Goal: Task Accomplishment & Management: Manage account settings

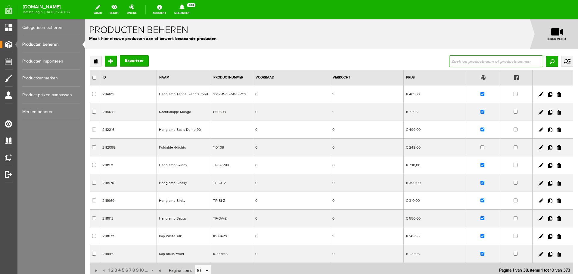
click at [452, 60] on input "text" at bounding box center [496, 61] width 94 height 12
type input "bella 5"
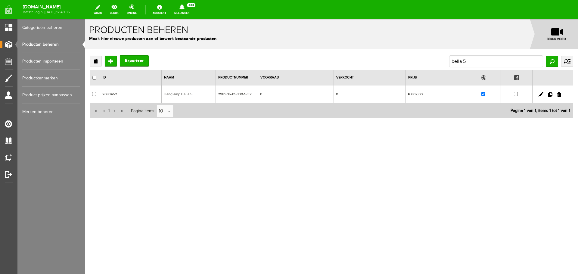
drag, startPoint x: 559, startPoint y: 93, endPoint x: 310, endPoint y: 20, distance: 259.6
click at [559, 93] on link at bounding box center [559, 94] width 4 height 5
checkbox input "true"
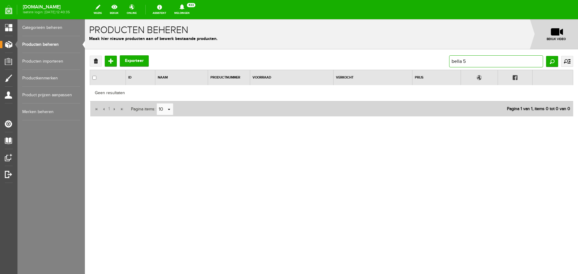
click at [468, 60] on input "bella 5" at bounding box center [496, 61] width 94 height 12
type input "bounty"
click at [553, 60] on input "Zoeken" at bounding box center [552, 61] width 12 height 11
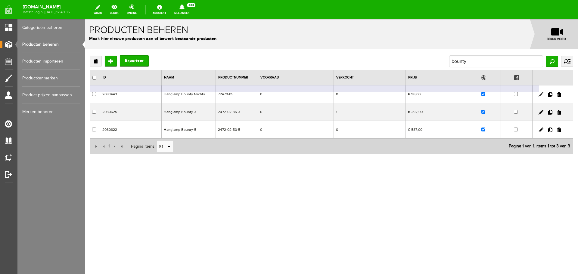
click at [540, 94] on link at bounding box center [540, 94] width 5 height 5
checkbox input "true"
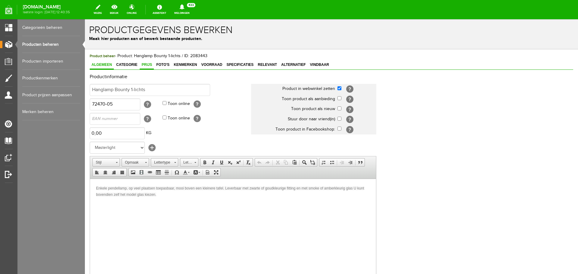
click at [144, 63] on span "Prijs" at bounding box center [147, 65] width 14 height 4
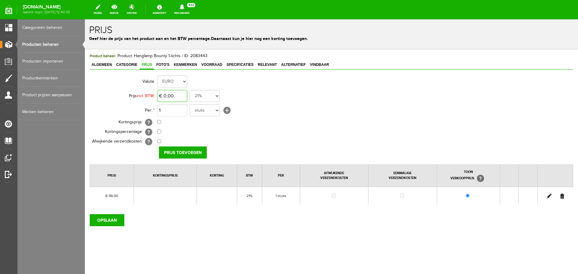
type input "0"
click at [178, 95] on input "0" at bounding box center [172, 96] width 30 height 12
type input "€ 107,00"
click at [190, 151] on input "Prijs toevoegen" at bounding box center [183, 153] width 48 height 12
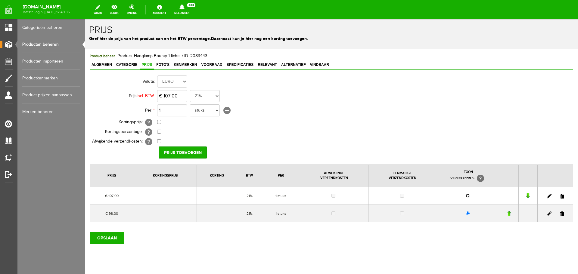
click at [465, 195] on input "radio" at bounding box center [467, 196] width 4 height 4
radio input "true"
click at [560, 213] on link at bounding box center [562, 214] width 4 height 5
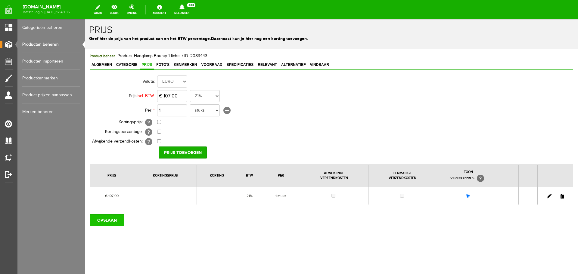
click at [101, 219] on input "OPSLAAN" at bounding box center [107, 220] width 35 height 12
click at [102, 219] on input "OPSLAAN" at bounding box center [107, 220] width 35 height 12
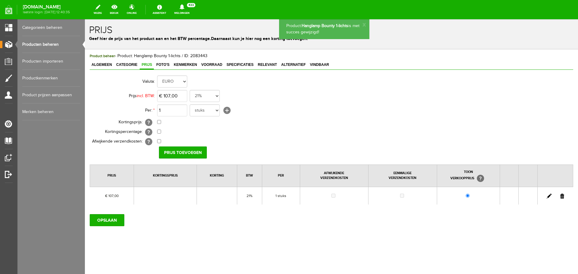
click at [44, 43] on link "Producten beheren" at bounding box center [51, 44] width 58 height 17
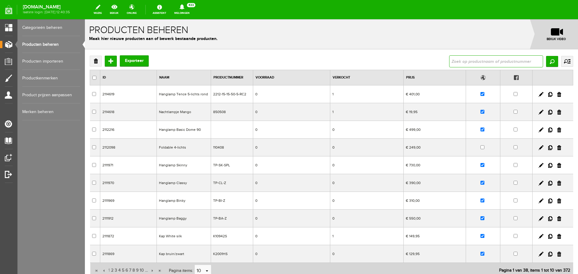
click at [464, 60] on input "text" at bounding box center [496, 61] width 94 height 12
type input "w"
type input "quinto"
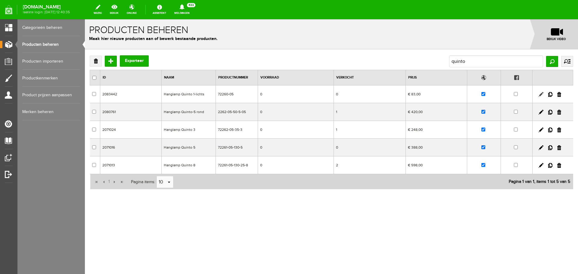
click at [541, 94] on link at bounding box center [540, 94] width 5 height 5
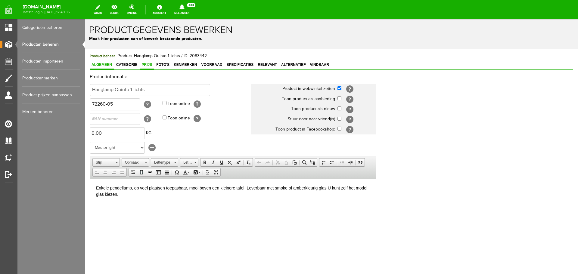
click at [145, 64] on span "Prijs" at bounding box center [147, 65] width 14 height 4
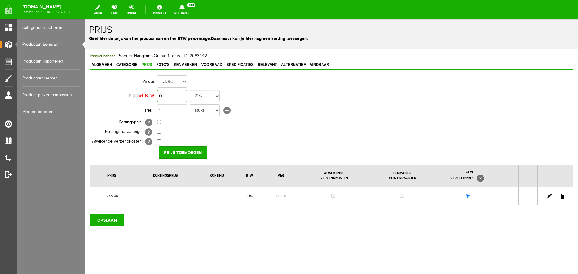
click at [176, 96] on input "0" at bounding box center [172, 96] width 30 height 12
type input "€ 91,00"
click at [190, 151] on input "Prijs toevoegen" at bounding box center [183, 153] width 48 height 12
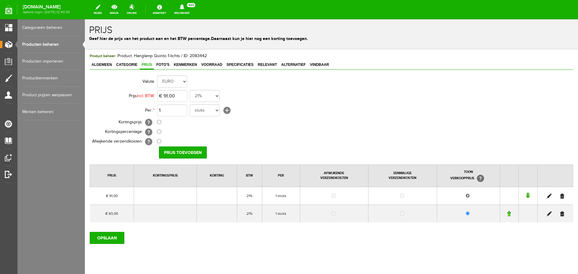
click at [465, 196] on input "radio" at bounding box center [467, 196] width 4 height 4
radio input "true"
click at [560, 214] on link at bounding box center [562, 214] width 4 height 5
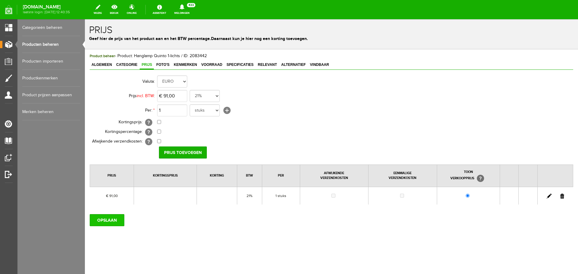
click at [103, 219] on input "OPSLAAN" at bounding box center [107, 220] width 35 height 12
click at [107, 217] on input "OPSLAAN" at bounding box center [107, 220] width 35 height 12
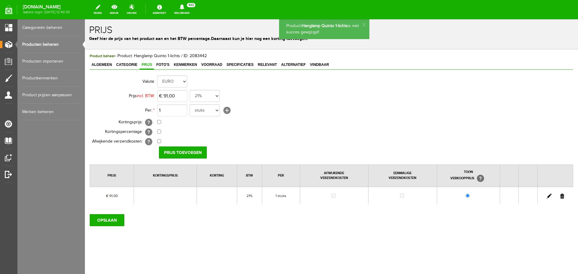
click at [50, 43] on link "Producten beheren" at bounding box center [51, 44] width 58 height 17
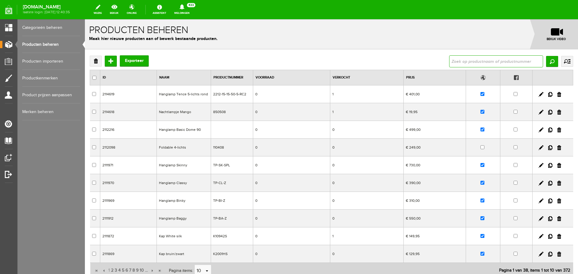
click at [462, 60] on input "text" at bounding box center [496, 61] width 94 height 12
type input "bounty"
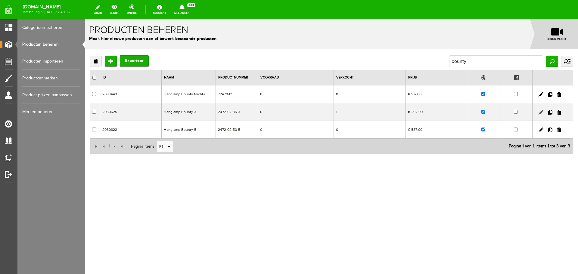
click at [540, 112] on link at bounding box center [540, 112] width 5 height 5
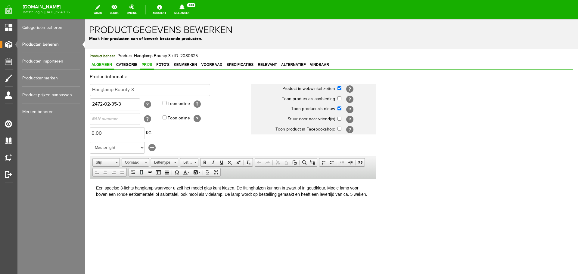
click at [148, 64] on span "Prijs" at bounding box center [147, 65] width 14 height 4
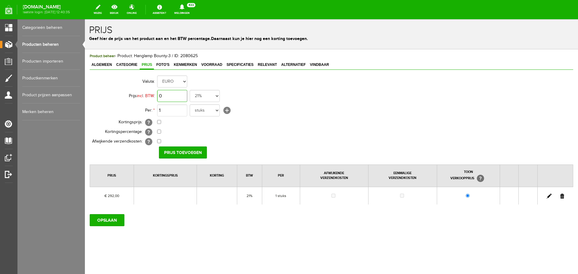
click at [177, 97] on input "0" at bounding box center [172, 96] width 30 height 12
type input "€ 316,00"
click at [186, 149] on input "Prijs toevoegen" at bounding box center [183, 153] width 48 height 12
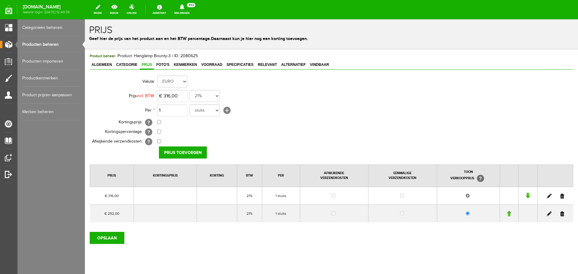
click at [465, 195] on input "radio" at bounding box center [467, 196] width 4 height 4
radio input "true"
click at [560, 214] on link at bounding box center [562, 214] width 4 height 5
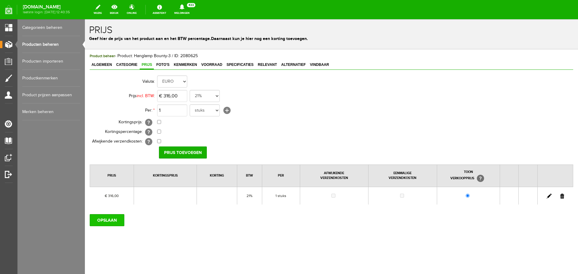
click at [106, 220] on input "OPSLAAN" at bounding box center [107, 220] width 35 height 12
click at [192, 64] on span "Kenmerken" at bounding box center [185, 65] width 27 height 4
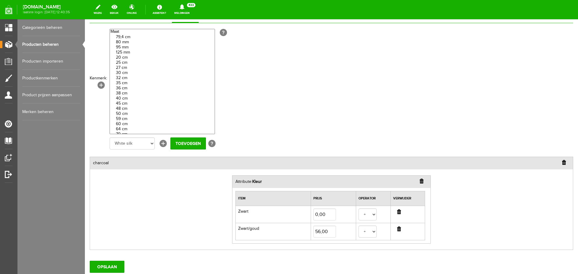
scroll to position [60, 0]
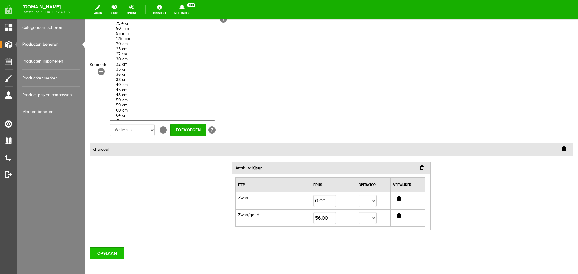
click at [108, 252] on input "OPSLAAN" at bounding box center [107, 253] width 35 height 12
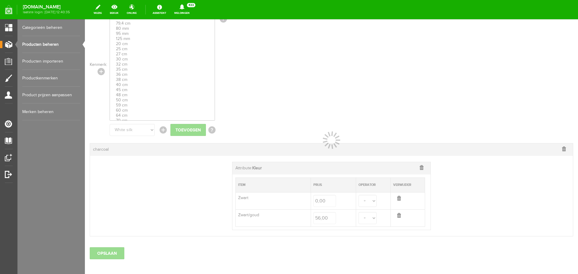
select select
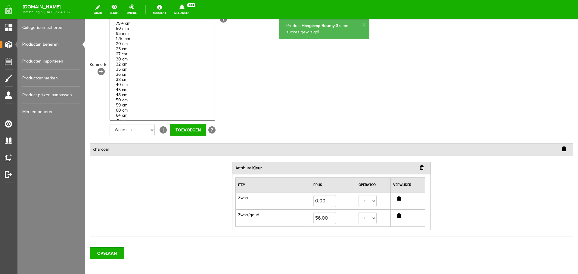
scroll to position [0, 0]
click at [41, 44] on link "Producten beheren" at bounding box center [51, 44] width 58 height 17
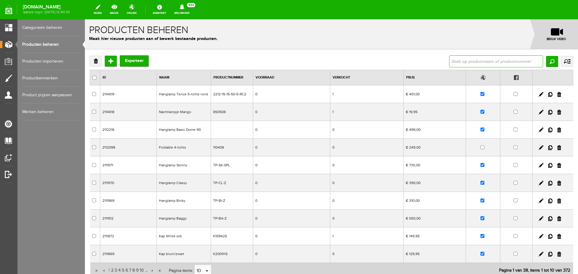
click at [462, 60] on input "text" at bounding box center [496, 61] width 94 height 12
type input "bounty"
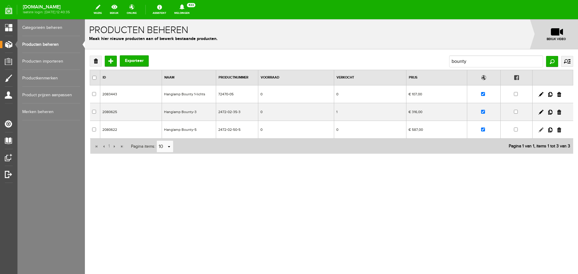
click at [540, 129] on link at bounding box center [540, 130] width 5 height 5
checkbox input "true"
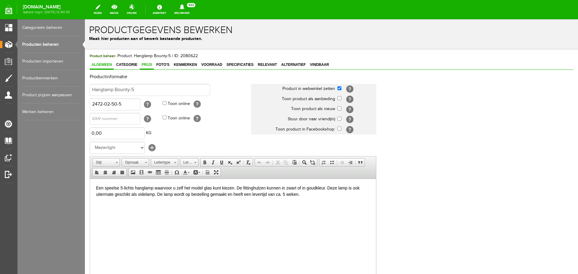
click at [145, 63] on span "Prijs" at bounding box center [147, 65] width 14 height 4
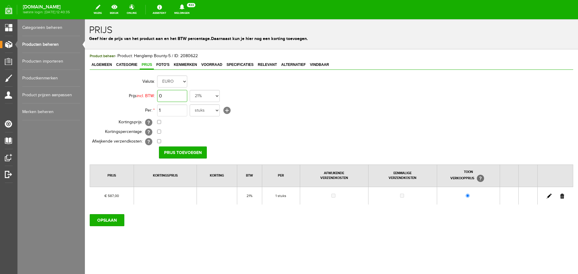
click at [178, 95] on input "0" at bounding box center [172, 96] width 30 height 12
type input "€ 634,00"
click at [188, 151] on input "Prijs toevoegen" at bounding box center [183, 153] width 48 height 12
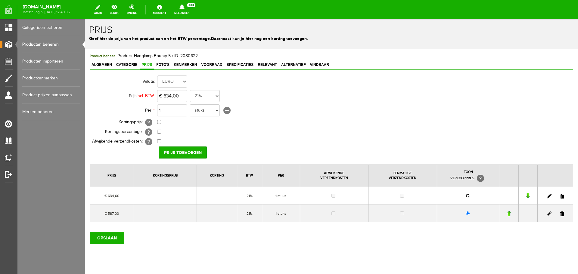
click at [465, 195] on input "radio" at bounding box center [467, 196] width 4 height 4
radio input "true"
click at [560, 214] on link at bounding box center [562, 214] width 4 height 5
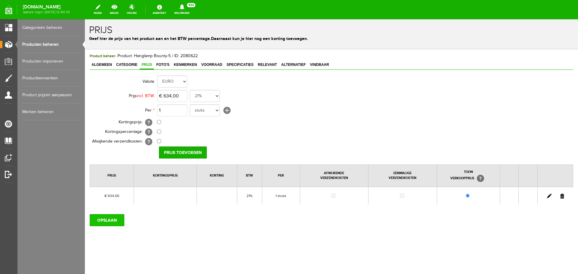
click at [106, 219] on input "OPSLAAN" at bounding box center [107, 220] width 35 height 12
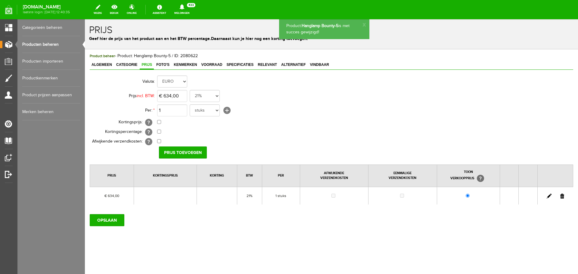
click at [47, 43] on link "Producten beheren" at bounding box center [51, 44] width 58 height 17
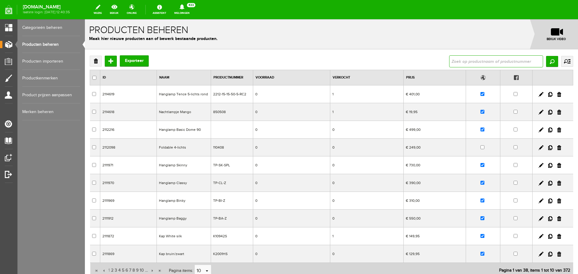
click at [458, 62] on input "text" at bounding box center [496, 61] width 94 height 12
type input "flute"
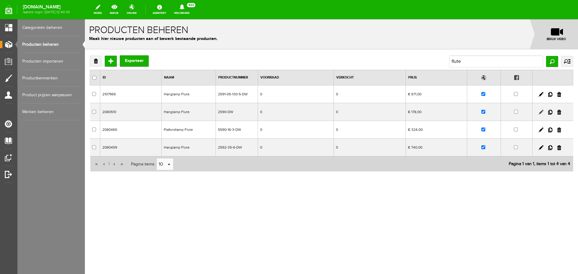
click at [541, 112] on link at bounding box center [540, 112] width 5 height 5
checkbox input "true"
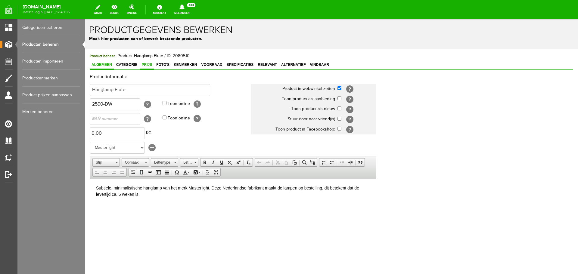
click at [144, 64] on span "Prijs" at bounding box center [147, 65] width 14 height 4
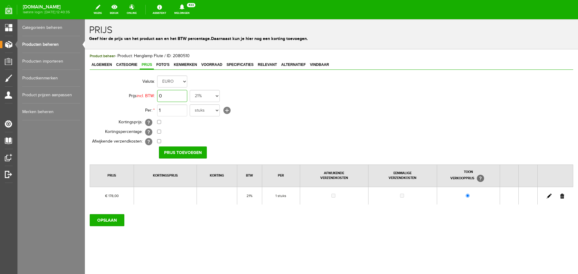
click at [174, 97] on input "0" at bounding box center [172, 96] width 30 height 12
type input "€ 193,00"
click at [181, 153] on input "Prijs toevoegen" at bounding box center [183, 153] width 48 height 12
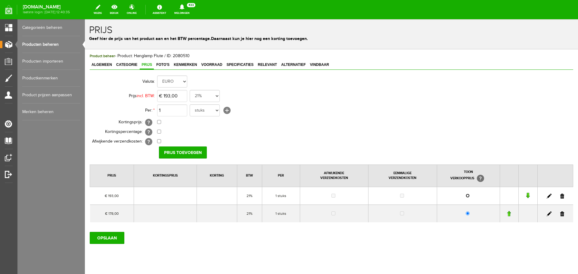
click at [465, 196] on input "radio" at bounding box center [467, 196] width 4 height 4
radio input "true"
click at [560, 214] on link at bounding box center [562, 214] width 4 height 5
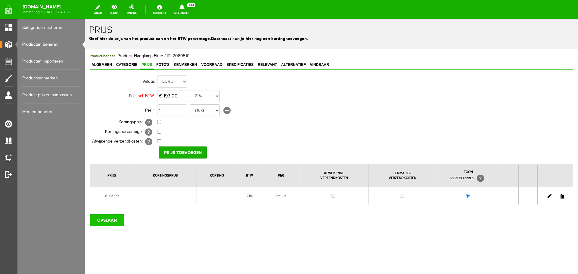
click at [107, 221] on input "OPSLAAN" at bounding box center [107, 220] width 35 height 12
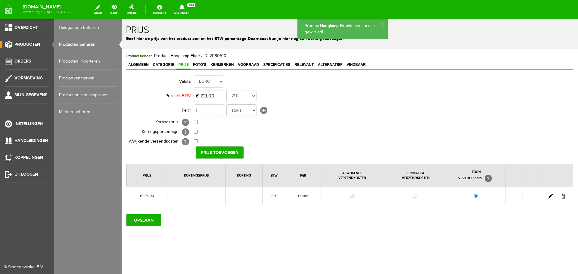
click at [79, 44] on link "Producten beheren" at bounding box center [88, 44] width 58 height 17
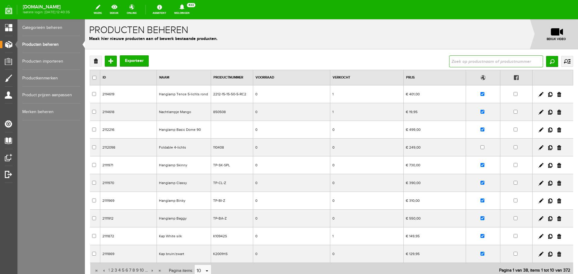
click at [451, 63] on input "text" at bounding box center [496, 61] width 94 height 12
type input "flute"
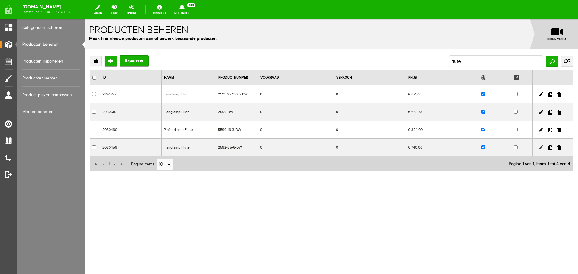
click at [539, 147] on link at bounding box center [540, 147] width 5 height 5
checkbox input "true"
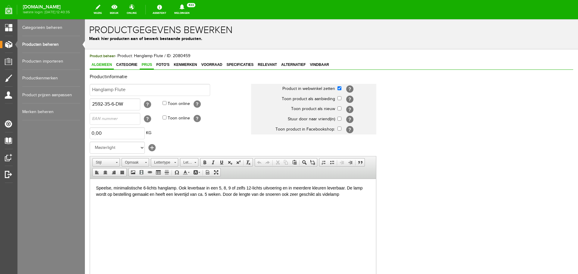
click at [147, 64] on span "Prijs" at bounding box center [147, 65] width 14 height 4
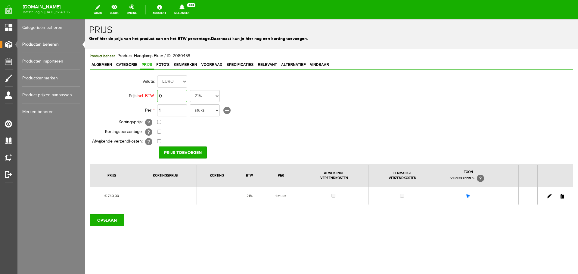
click at [178, 97] on input "0" at bounding box center [172, 96] width 30 height 12
type input "€ 799,00"
click at [181, 151] on input "Prijs toevoegen" at bounding box center [183, 153] width 48 height 12
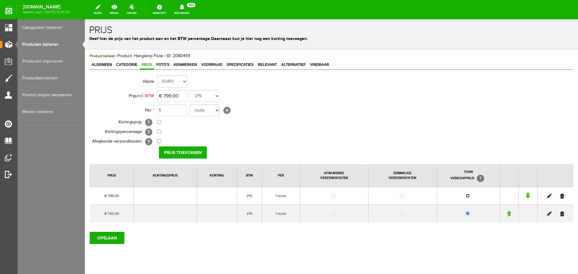
click at [465, 195] on input "radio" at bounding box center [467, 196] width 4 height 4
radio input "true"
click at [560, 212] on link at bounding box center [562, 214] width 4 height 5
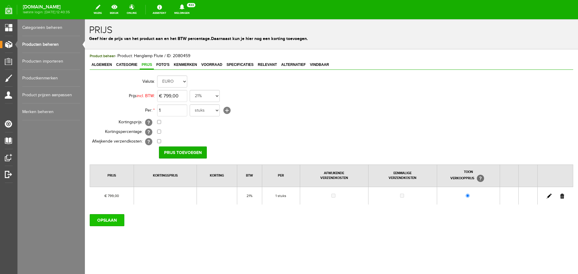
click at [107, 220] on input "OPSLAAN" at bounding box center [107, 220] width 35 height 12
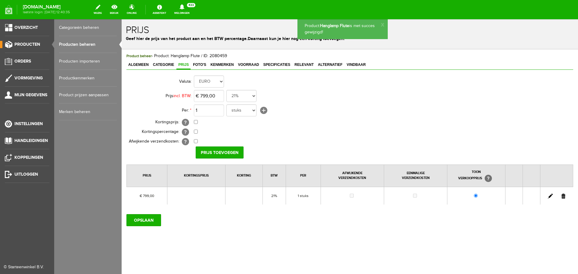
click at [73, 44] on link "Producten beheren" at bounding box center [88, 44] width 58 height 17
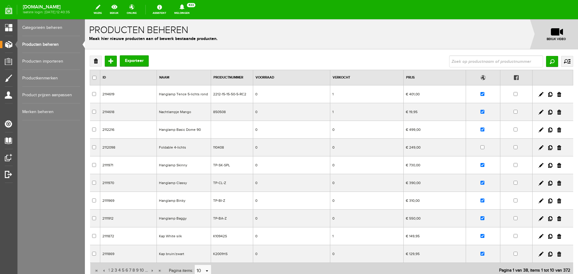
click at [451, 63] on input "text" at bounding box center [496, 61] width 94 height 12
type input "flute"
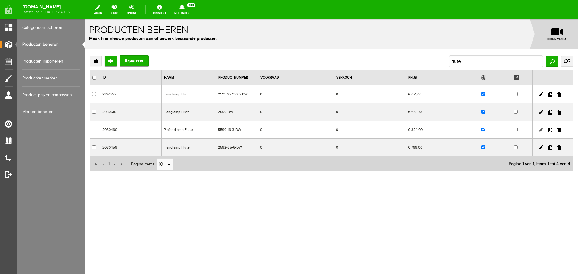
click at [539, 128] on link at bounding box center [540, 130] width 5 height 5
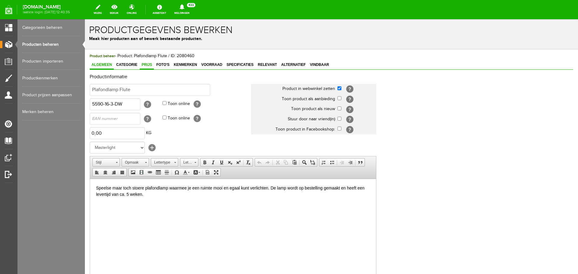
click at [146, 65] on span "Prijs" at bounding box center [147, 65] width 14 height 4
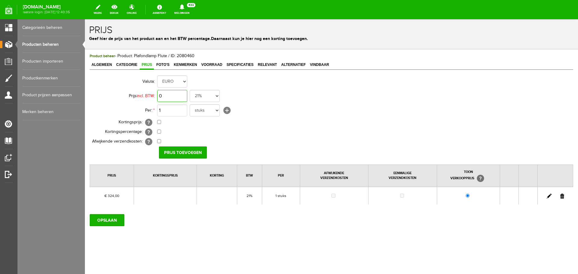
click at [176, 98] on input "0" at bounding box center [172, 96] width 30 height 12
type input "€ 349,00"
click at [178, 151] on input "Prijs toevoegen" at bounding box center [183, 153] width 48 height 12
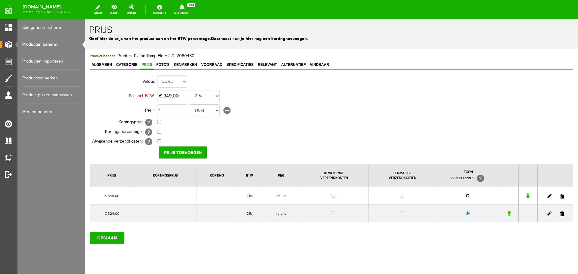
click at [465, 196] on input "radio" at bounding box center [467, 196] width 4 height 4
radio input "true"
click at [560, 214] on link at bounding box center [562, 214] width 4 height 5
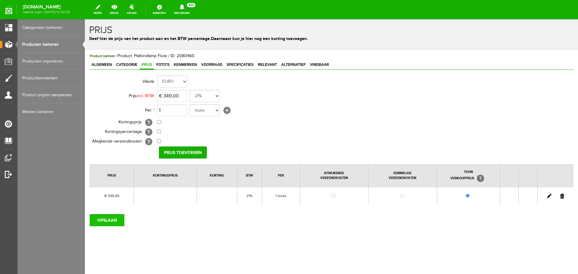
click at [107, 218] on input "OPSLAAN" at bounding box center [107, 220] width 35 height 12
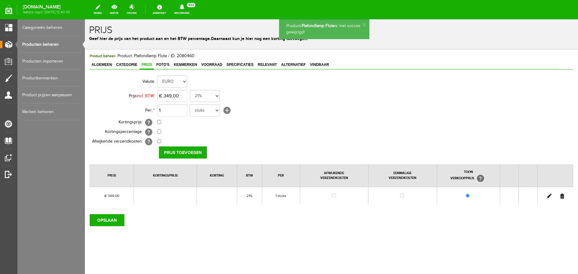
click at [45, 44] on link "Producten beheren" at bounding box center [51, 44] width 58 height 17
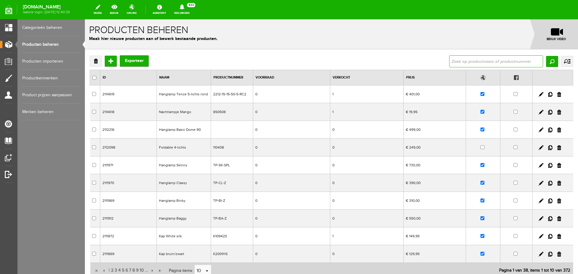
click at [454, 61] on input "text" at bounding box center [496, 61] width 94 height 12
type input "flute"
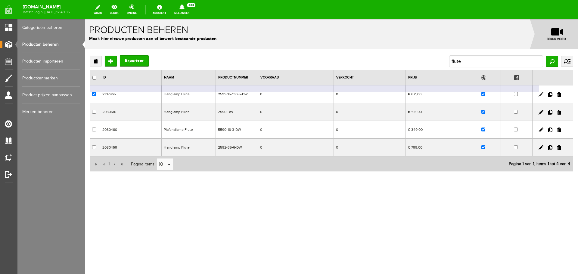
click at [540, 94] on link at bounding box center [540, 94] width 5 height 5
checkbox input "true"
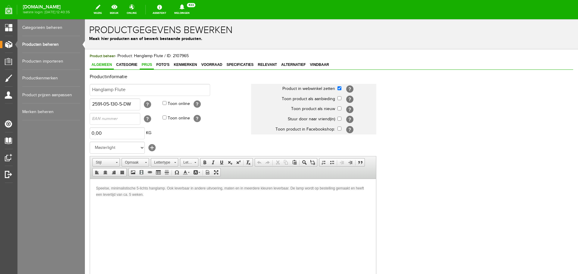
click at [146, 65] on span "Prijs" at bounding box center [147, 65] width 14 height 4
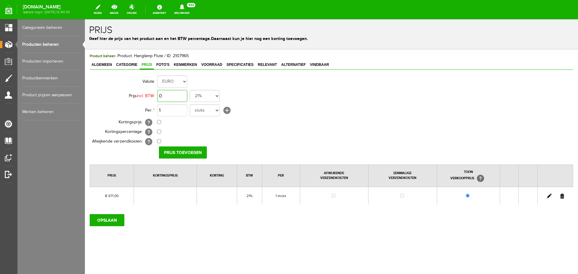
click at [178, 97] on input "0" at bounding box center [172, 96] width 30 height 12
type input "€ 746,00"
click at [178, 151] on input "Prijs toevoegen" at bounding box center [183, 153] width 48 height 12
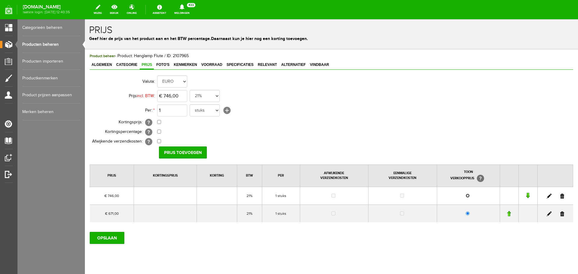
click at [465, 196] on input "radio" at bounding box center [467, 196] width 4 height 4
radio input "true"
click at [560, 215] on link at bounding box center [562, 214] width 4 height 5
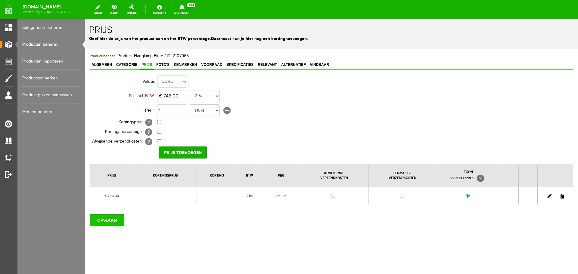
click at [101, 218] on input "OPSLAAN" at bounding box center [107, 220] width 35 height 12
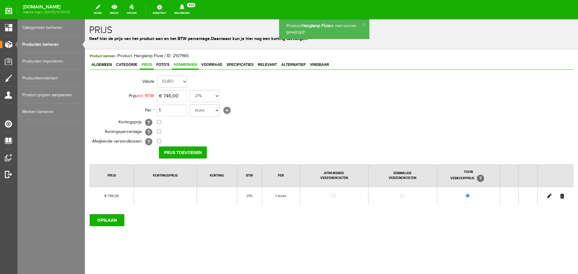
click at [185, 62] on link "Kenmerken" at bounding box center [185, 65] width 27 height 9
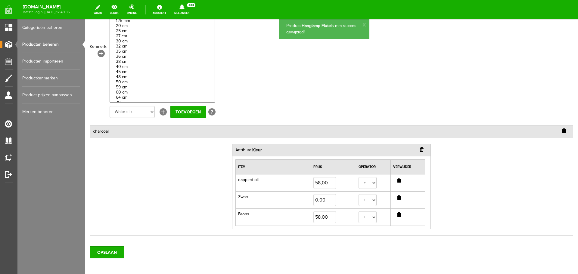
scroll to position [90, 0]
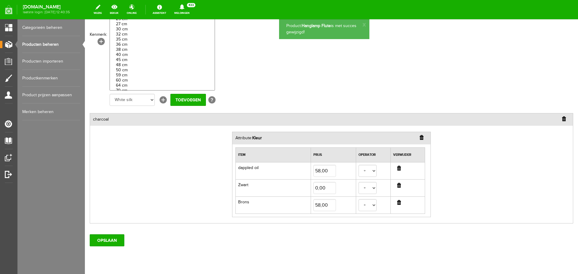
click at [397, 167] on input "button" at bounding box center [399, 168] width 4 height 5
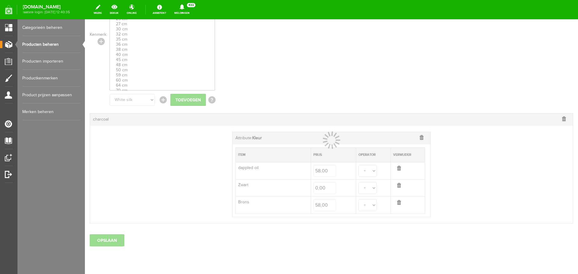
scroll to position [90, 0]
select select
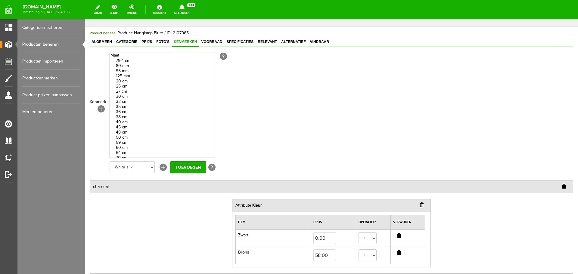
scroll to position [0, 0]
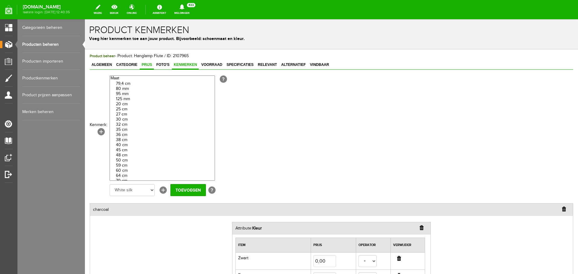
click at [145, 63] on span "Prijs" at bounding box center [147, 65] width 14 height 4
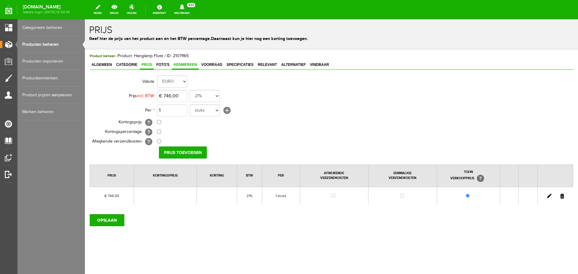
click at [183, 64] on span "Kenmerken" at bounding box center [185, 65] width 27 height 4
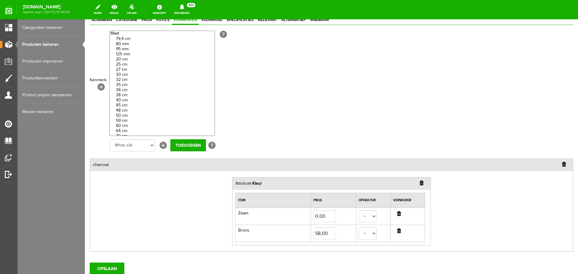
scroll to position [90, 0]
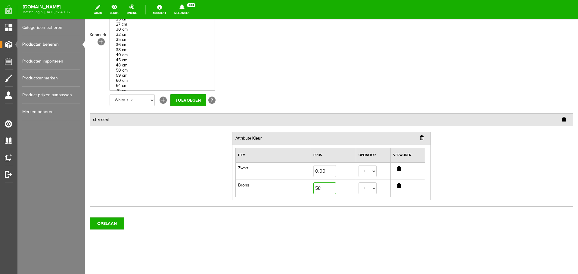
click at [329, 189] on input "58" at bounding box center [324, 188] width 23 height 12
type input "65,00"
click at [108, 222] on input "OPSLAAN" at bounding box center [107, 224] width 35 height 12
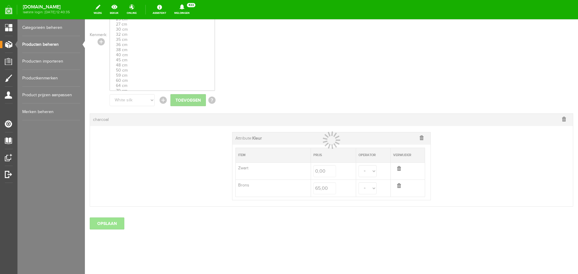
select select
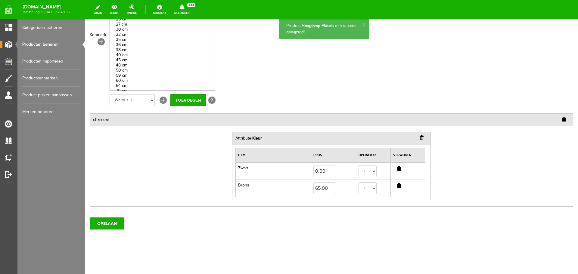
scroll to position [0, 0]
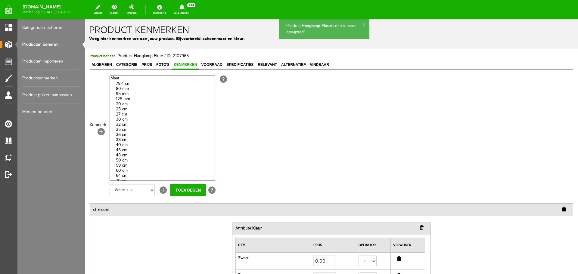
click at [50, 45] on link "Producten beheren" at bounding box center [51, 44] width 58 height 17
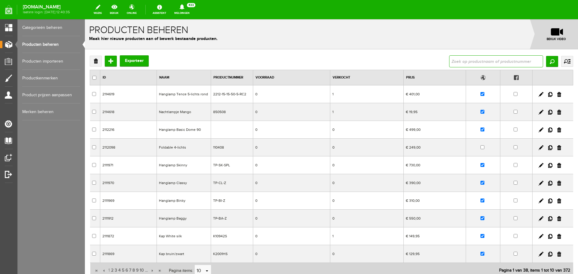
click at [450, 61] on input "text" at bounding box center [496, 61] width 94 height 12
type input "[GEOGRAPHIC_DATA]"
click at [548, 60] on input "Zoeken" at bounding box center [552, 61] width 12 height 11
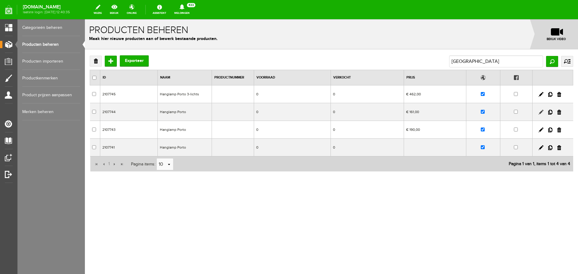
click at [540, 112] on link at bounding box center [540, 112] width 5 height 5
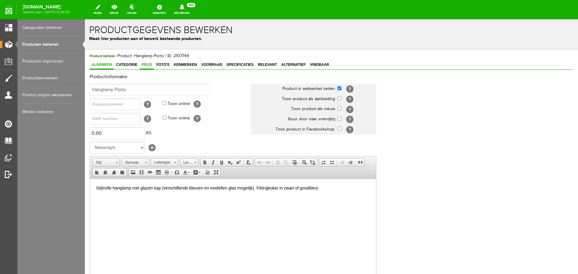
click at [147, 64] on span "Prijs" at bounding box center [147, 65] width 14 height 4
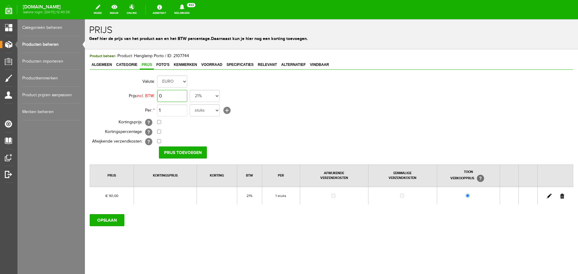
click at [175, 95] on input "0" at bounding box center [172, 96] width 30 height 12
type input "€ 174,00"
click at [180, 149] on input "Prijs toevoegen" at bounding box center [183, 153] width 48 height 12
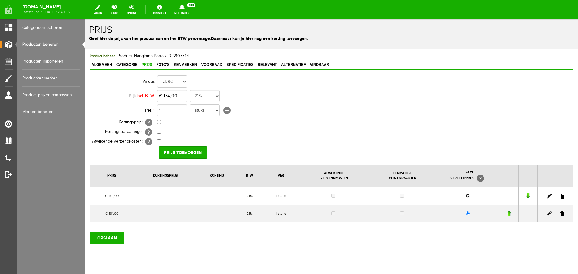
click at [465, 196] on input "radio" at bounding box center [467, 196] width 4 height 4
radio input "true"
click at [560, 213] on link at bounding box center [562, 214] width 4 height 5
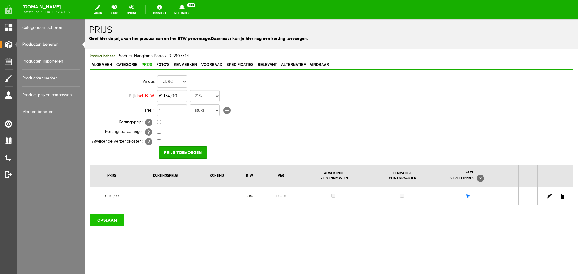
click at [106, 218] on input "OPSLAAN" at bounding box center [107, 220] width 35 height 12
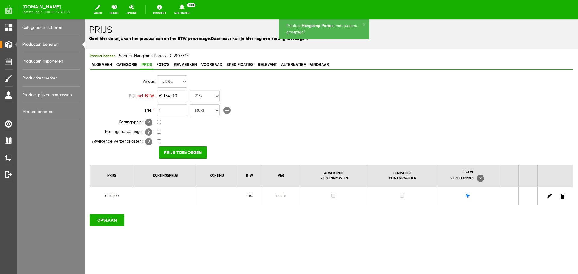
click at [51, 44] on link "Producten beheren" at bounding box center [51, 44] width 58 height 17
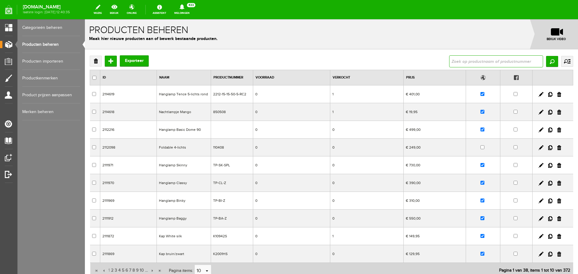
click at [460, 59] on input "text" at bounding box center [496, 61] width 94 height 12
type input "[GEOGRAPHIC_DATA]"
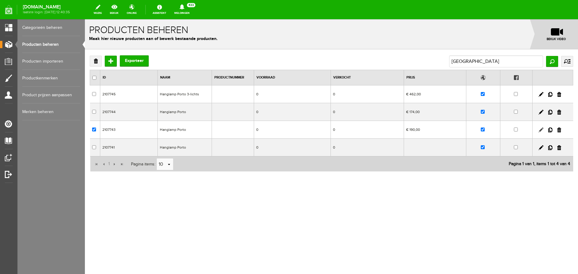
click at [541, 129] on link at bounding box center [540, 130] width 5 height 5
checkbox input "true"
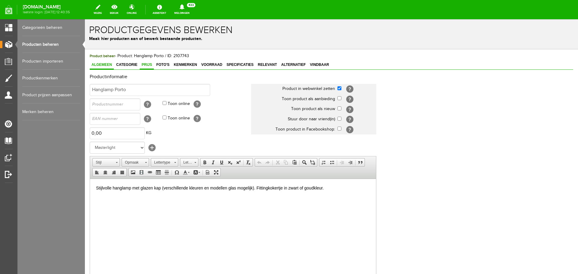
click at [144, 65] on span "Prijs" at bounding box center [147, 65] width 14 height 4
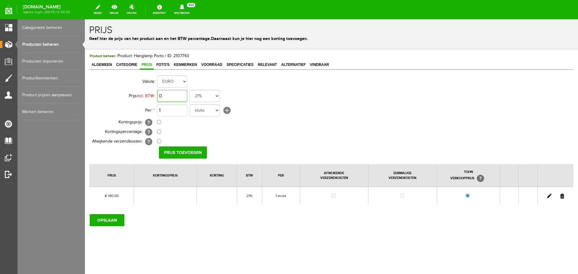
click at [176, 94] on input "0" at bounding box center [172, 96] width 30 height 12
type input "€ 205,00"
click at [190, 151] on input "Prijs toevoegen" at bounding box center [183, 153] width 48 height 12
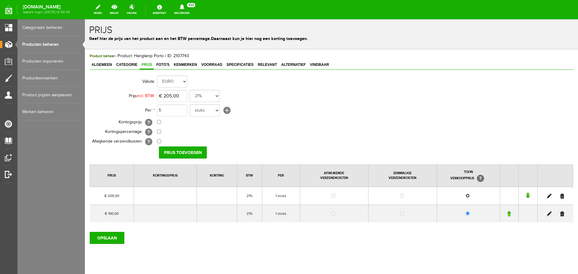
click at [465, 196] on input "radio" at bounding box center [467, 196] width 4 height 4
radio input "true"
click at [560, 213] on link at bounding box center [562, 214] width 4 height 5
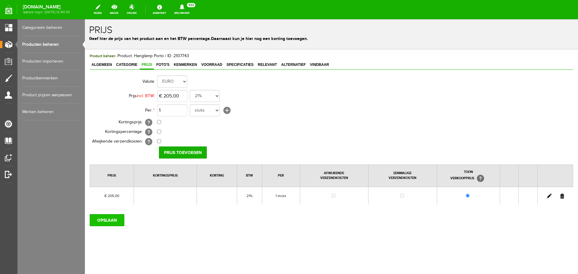
click at [107, 221] on input "OPSLAAN" at bounding box center [107, 220] width 35 height 12
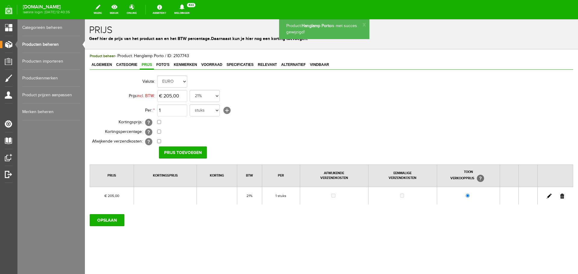
click at [51, 42] on link "Producten beheren" at bounding box center [51, 44] width 58 height 17
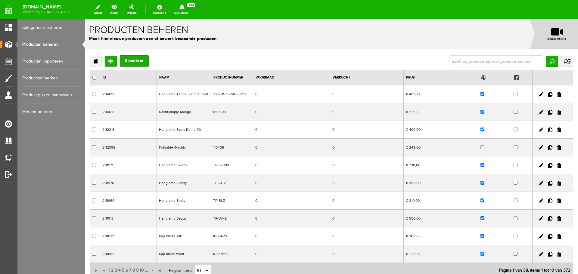
click at [455, 62] on input "text" at bounding box center [496, 61] width 94 height 12
type input "[GEOGRAPHIC_DATA]"
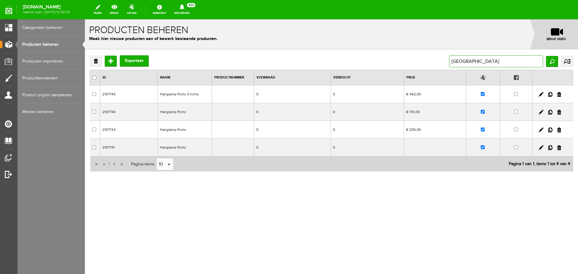
click at [466, 62] on input "[GEOGRAPHIC_DATA]" at bounding box center [496, 61] width 94 height 12
type input "p"
type input "quinto"
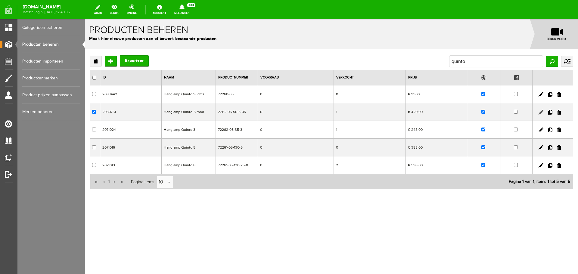
click at [541, 111] on link at bounding box center [540, 112] width 5 height 5
checkbox input "true"
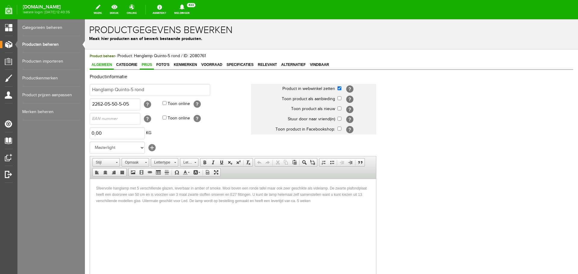
click at [148, 64] on span "Prijs" at bounding box center [147, 65] width 14 height 4
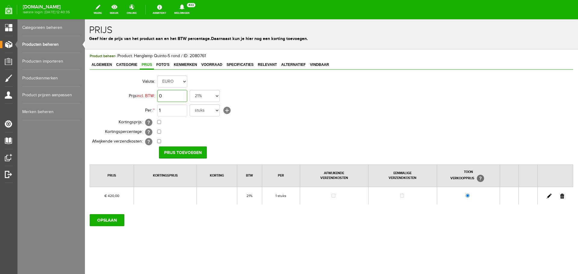
click at [177, 95] on input "0" at bounding box center [172, 96] width 30 height 12
type input "€ 454,00"
click at [184, 152] on input "Prijs toevoegen" at bounding box center [183, 153] width 48 height 12
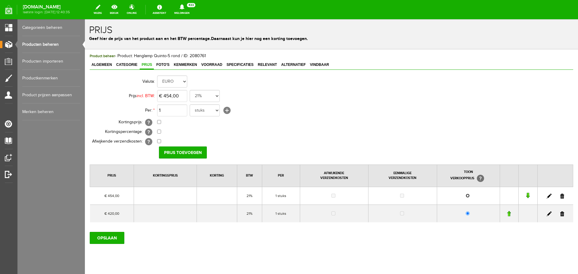
click at [465, 195] on input "radio" at bounding box center [467, 196] width 4 height 4
radio input "true"
click at [560, 215] on link at bounding box center [562, 214] width 4 height 5
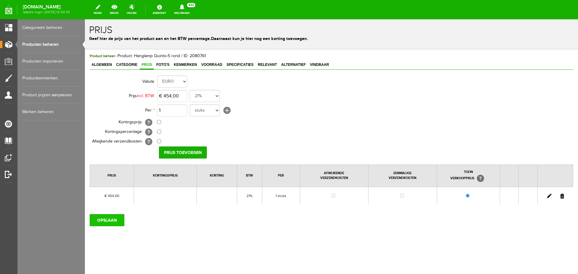
click at [108, 221] on input "OPSLAAN" at bounding box center [107, 220] width 35 height 12
click at [51, 44] on link "Producten beheren" at bounding box center [51, 44] width 58 height 17
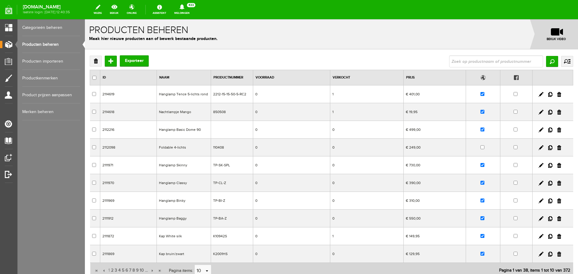
click at [464, 61] on input "text" at bounding box center [496, 61] width 94 height 12
type input "larino"
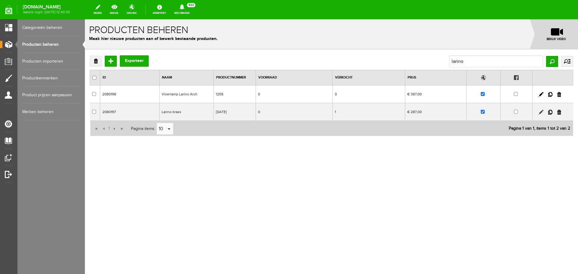
click at [541, 110] on link at bounding box center [540, 112] width 5 height 5
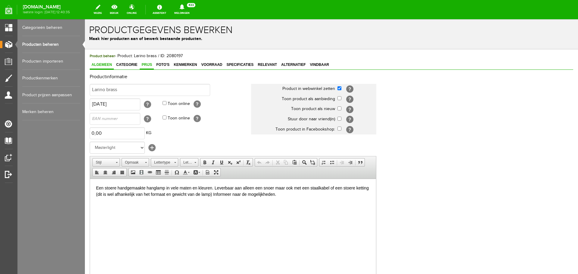
click at [144, 64] on span "Prijs" at bounding box center [147, 65] width 14 height 4
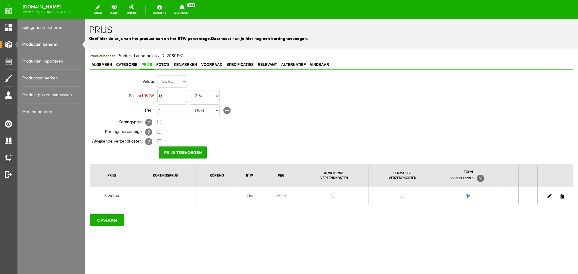
click at [182, 95] on input "0" at bounding box center [172, 96] width 30 height 12
type input "€ 310,00"
click at [185, 152] on input "Prijs toevoegen" at bounding box center [183, 153] width 48 height 12
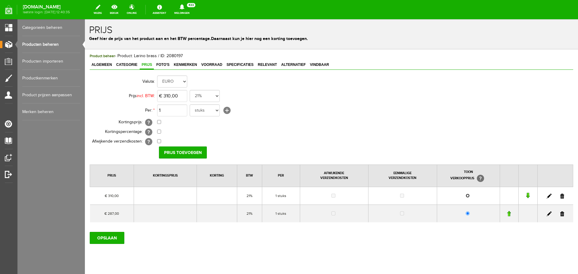
click at [465, 196] on input "radio" at bounding box center [467, 196] width 4 height 4
radio input "true"
click at [560, 214] on link at bounding box center [562, 214] width 4 height 5
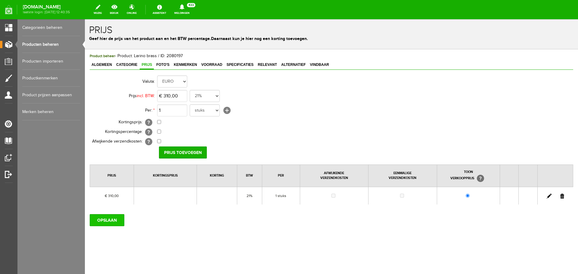
click at [107, 218] on input "OPSLAAN" at bounding box center [107, 220] width 35 height 12
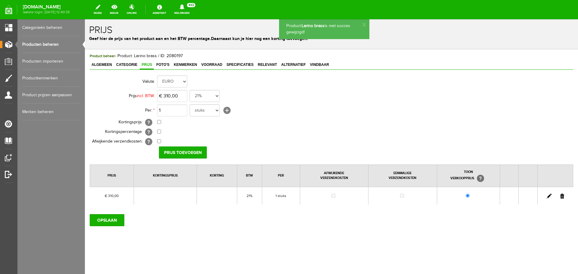
click at [43, 45] on link "Producten beheren" at bounding box center [51, 44] width 58 height 17
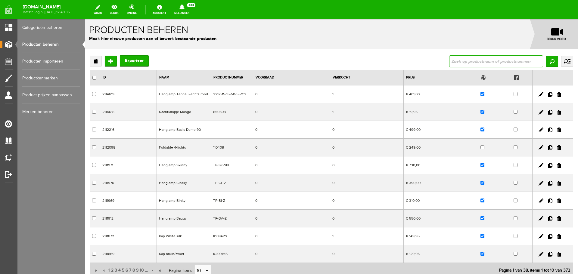
click at [455, 63] on input "text" at bounding box center [496, 61] width 94 height 12
type input "vigo"
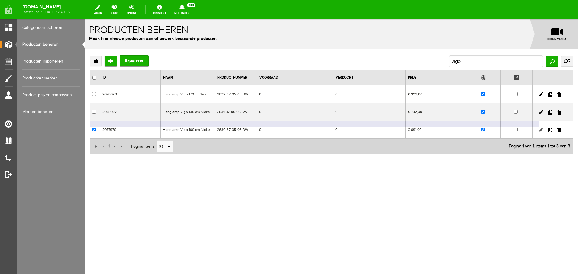
click at [541, 128] on link at bounding box center [540, 130] width 5 height 5
checkbox input "true"
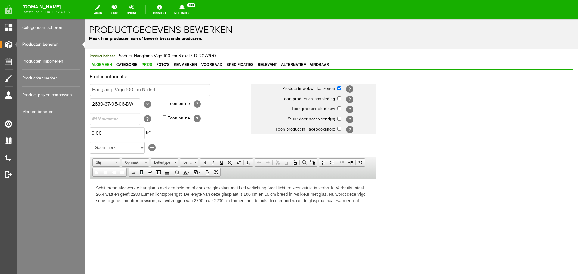
click at [146, 65] on span "Prijs" at bounding box center [147, 65] width 14 height 4
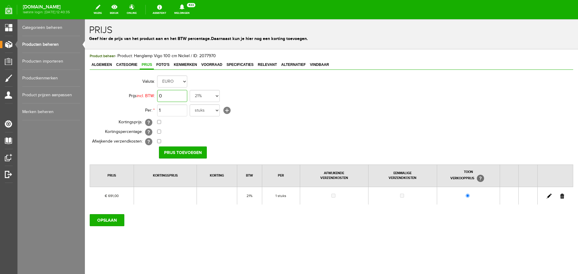
click at [178, 96] on input "0" at bounding box center [172, 96] width 30 height 12
type input "€ 746,00"
click at [179, 152] on input "Prijs toevoegen" at bounding box center [183, 153] width 48 height 12
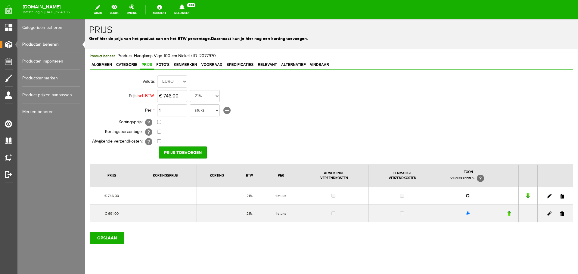
click at [465, 195] on input "radio" at bounding box center [467, 196] width 4 height 4
radio input "true"
click at [560, 215] on link at bounding box center [562, 214] width 4 height 5
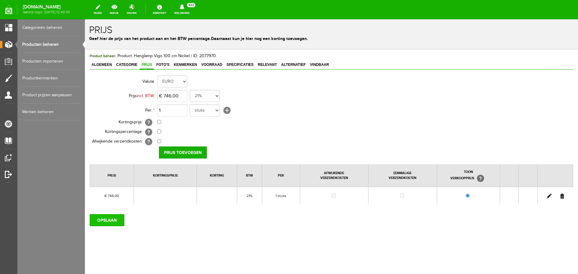
click at [102, 220] on input "OPSLAAN" at bounding box center [107, 220] width 35 height 12
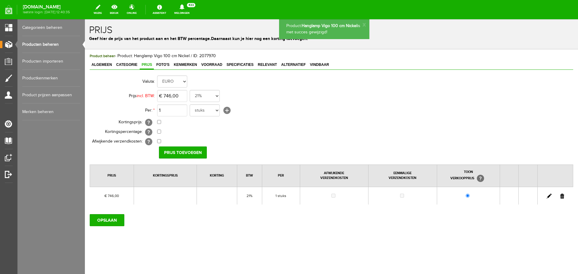
click at [53, 42] on link "Producten beheren" at bounding box center [51, 44] width 58 height 17
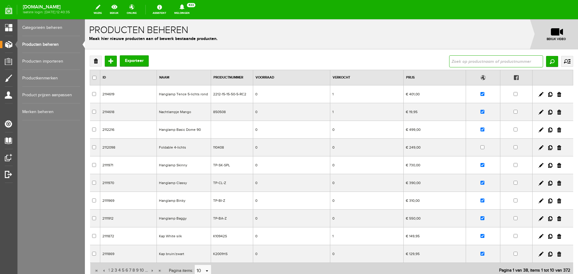
click at [459, 63] on input "text" at bounding box center [496, 61] width 94 height 12
type input "vigo"
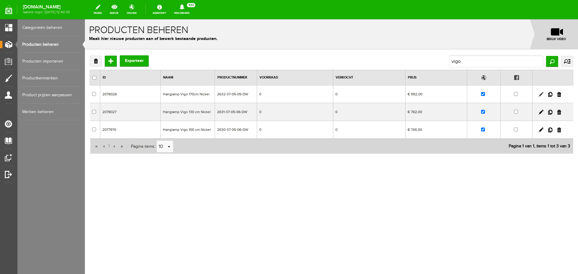
click at [540, 92] on link at bounding box center [540, 94] width 5 height 5
checkbox input "true"
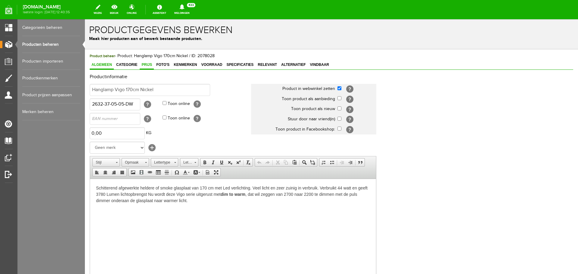
click at [146, 64] on span "Prijs" at bounding box center [147, 65] width 14 height 4
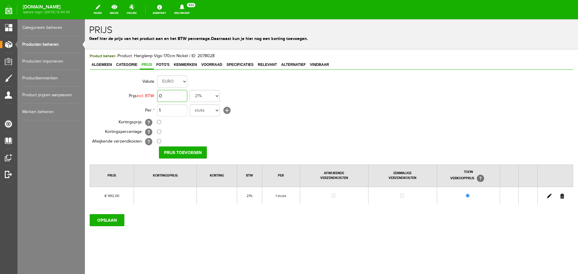
click at [180, 94] on input "0" at bounding box center [172, 96] width 30 height 12
type input "€ 1.071,00"
click at [188, 150] on input "Prijs toevoegen" at bounding box center [183, 153] width 48 height 12
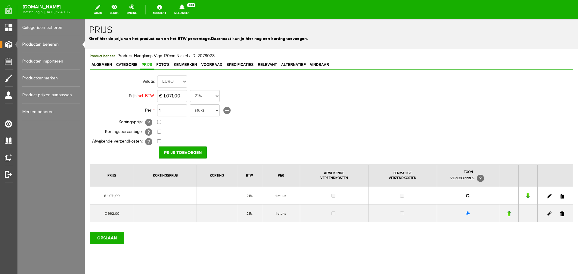
click at [465, 196] on input "radio" at bounding box center [467, 196] width 4 height 4
radio input "true"
click at [560, 214] on link at bounding box center [562, 214] width 4 height 5
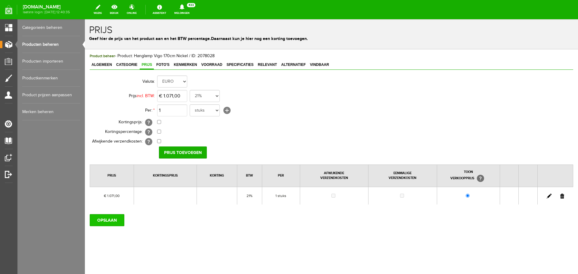
click at [112, 218] on input "OPSLAAN" at bounding box center [107, 220] width 35 height 12
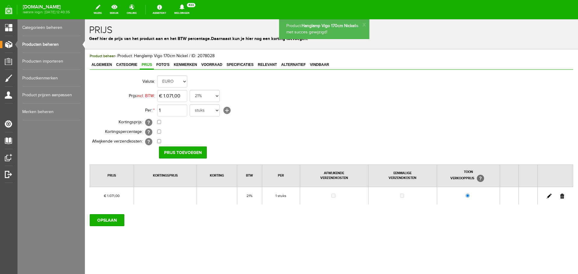
click at [48, 43] on link "Producten beheren" at bounding box center [51, 44] width 58 height 17
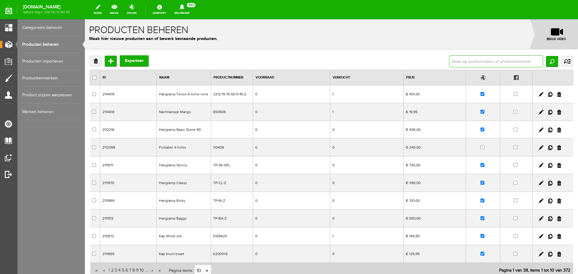
click at [455, 61] on input "text" at bounding box center [496, 61] width 94 height 12
type input "vigo"
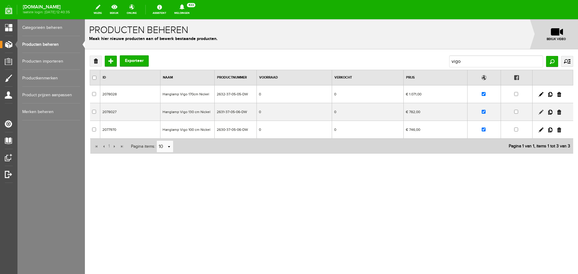
click at [540, 112] on link at bounding box center [540, 112] width 5 height 5
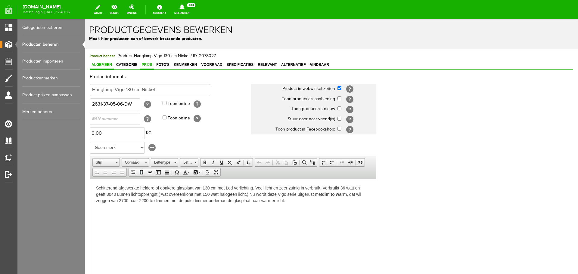
click at [151, 65] on span "Prijs" at bounding box center [147, 65] width 14 height 4
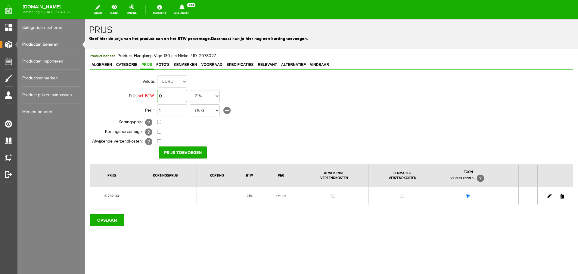
click at [180, 97] on input "0" at bounding box center [172, 96] width 30 height 12
type input "€ 845,00"
click at [181, 150] on input "Prijs toevoegen" at bounding box center [183, 153] width 48 height 12
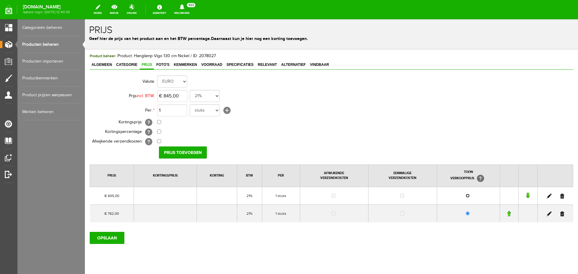
click at [465, 196] on input "radio" at bounding box center [467, 196] width 4 height 4
radio input "true"
click at [560, 214] on link at bounding box center [562, 214] width 4 height 5
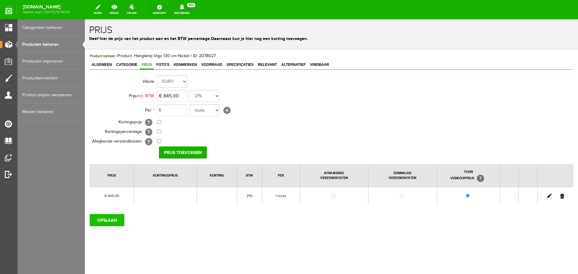
click at [107, 221] on input "OPSLAAN" at bounding box center [107, 220] width 35 height 12
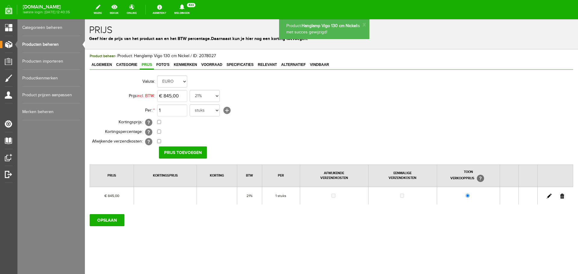
click at [49, 43] on link "Producten beheren" at bounding box center [51, 44] width 58 height 17
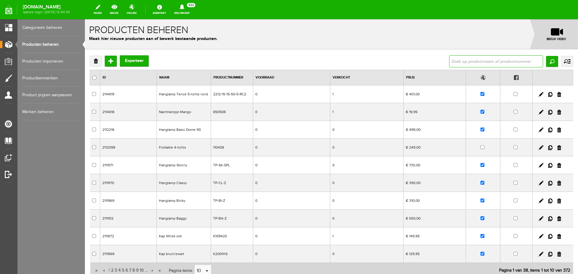
click at [455, 60] on input "text" at bounding box center [496, 61] width 94 height 12
type input "quinto"
click at [546, 60] on input "Zoeken" at bounding box center [552, 61] width 12 height 11
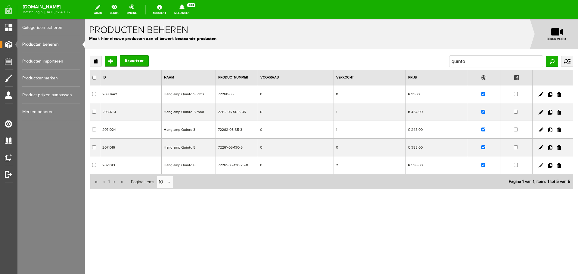
click at [539, 166] on link at bounding box center [540, 165] width 5 height 5
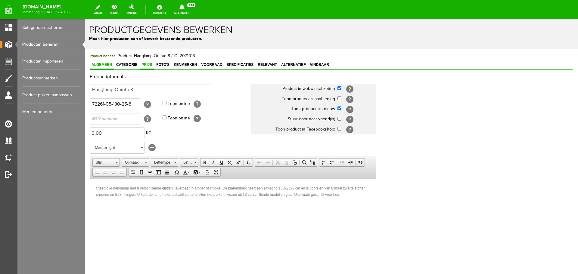
click at [150, 66] on span "Prijs" at bounding box center [147, 65] width 14 height 4
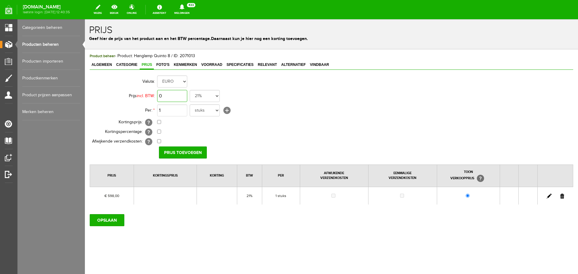
click at [180, 96] on input "0" at bounding box center [172, 96] width 30 height 12
type input "€ 650,00"
click at [184, 151] on input "Prijs toevoegen" at bounding box center [183, 153] width 48 height 12
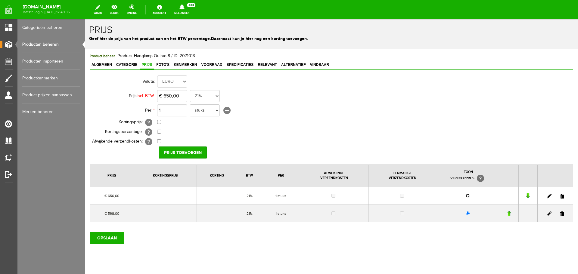
click at [465, 195] on input "radio" at bounding box center [467, 196] width 4 height 4
radio input "true"
click at [560, 214] on link at bounding box center [562, 214] width 4 height 5
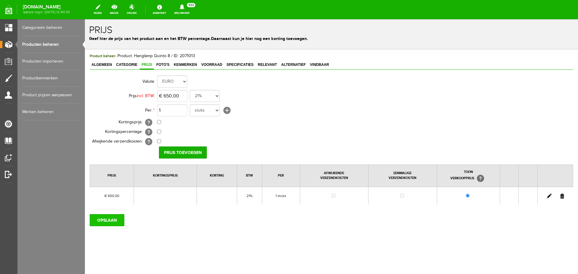
click at [107, 218] on input "OPSLAAN" at bounding box center [107, 220] width 35 height 12
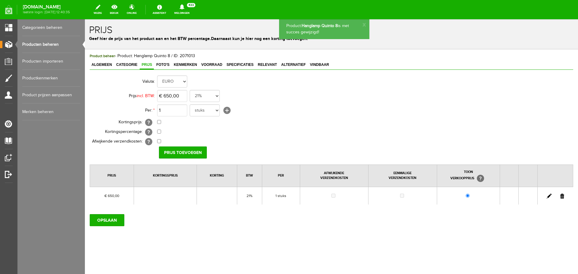
click at [50, 43] on link "Producten beheren" at bounding box center [51, 44] width 58 height 17
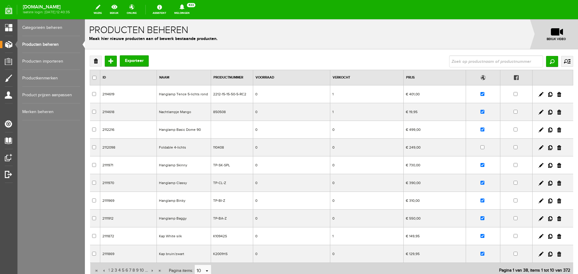
click at [455, 60] on input "text" at bounding box center [496, 61] width 94 height 12
type input "Quinto"
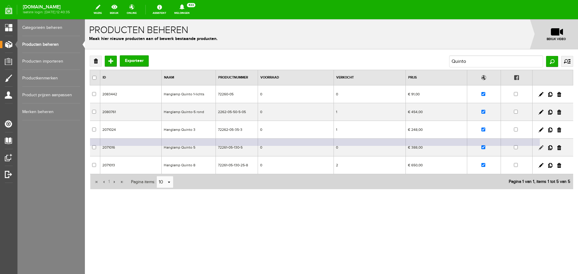
click at [541, 147] on link at bounding box center [540, 147] width 5 height 5
checkbox input "true"
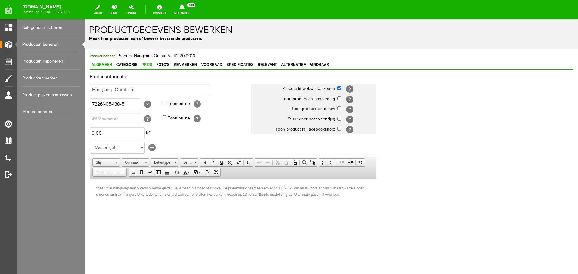
click at [145, 65] on span "Prijs" at bounding box center [147, 65] width 14 height 4
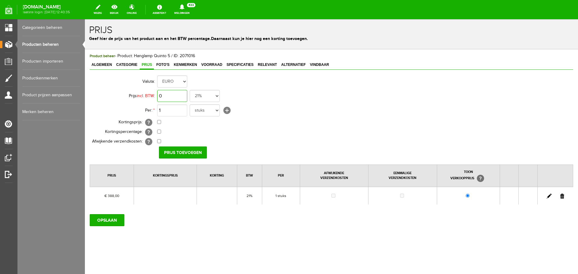
click at [181, 95] on input "0" at bounding box center [172, 96] width 30 height 12
type input "€ 422,00"
click at [184, 150] on input "Prijs toevoegen" at bounding box center [183, 153] width 48 height 12
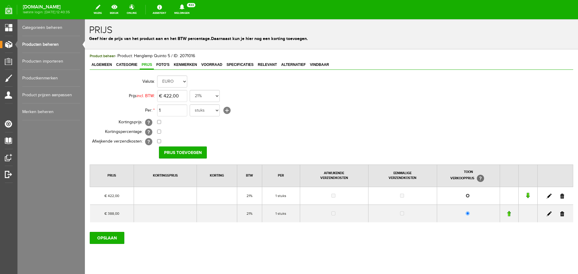
click at [465, 196] on input "radio" at bounding box center [467, 196] width 4 height 4
radio input "true"
click at [560, 213] on link at bounding box center [562, 214] width 4 height 5
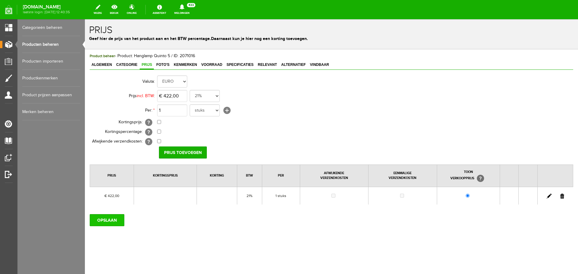
click at [104, 219] on input "OPSLAAN" at bounding box center [107, 220] width 35 height 12
click at [98, 220] on input "OPSLAAN" at bounding box center [107, 220] width 35 height 12
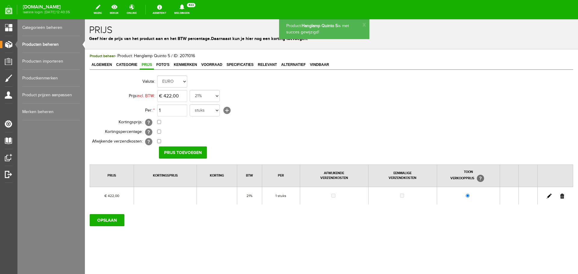
click at [49, 44] on link "Producten beheren" at bounding box center [51, 44] width 58 height 17
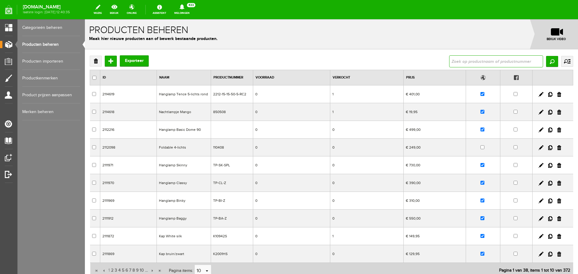
click at [455, 61] on input "text" at bounding box center [496, 61] width 94 height 12
type input "quinto"
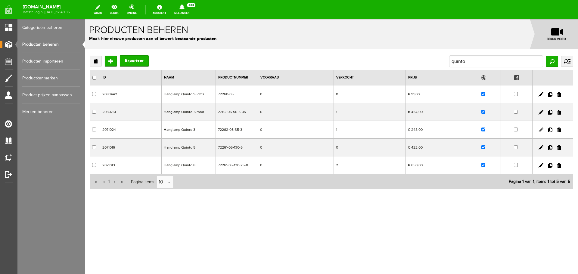
click at [540, 129] on link at bounding box center [540, 130] width 5 height 5
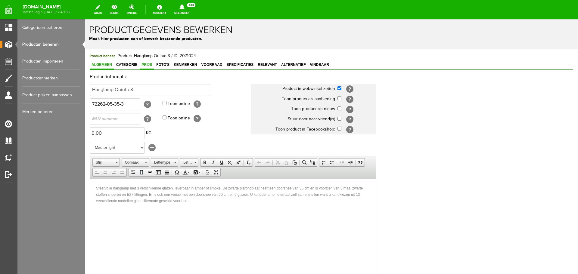
click at [148, 65] on span "Prijs" at bounding box center [147, 65] width 14 height 4
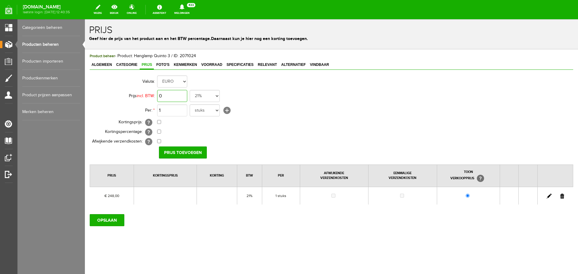
click at [180, 97] on input "0" at bounding box center [172, 96] width 30 height 12
type input "€ 269,00"
click at [180, 150] on input "Prijs toevoegen" at bounding box center [183, 153] width 48 height 12
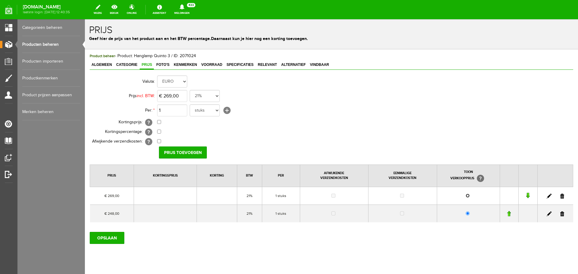
click at [465, 196] on input "radio" at bounding box center [467, 196] width 4 height 4
radio input "true"
click at [560, 214] on link at bounding box center [562, 214] width 4 height 5
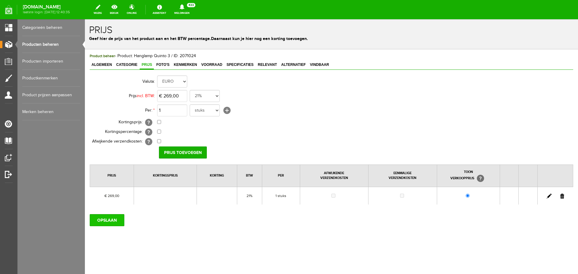
click at [112, 219] on input "OPSLAAN" at bounding box center [107, 220] width 35 height 12
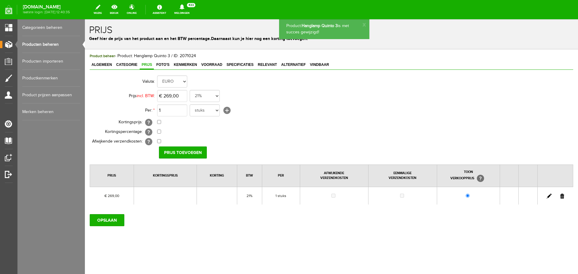
click at [50, 44] on link "Producten beheren" at bounding box center [51, 44] width 58 height 17
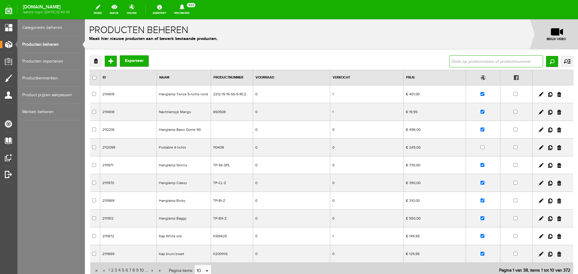
click at [456, 60] on input "text" at bounding box center [496, 61] width 94 height 12
type input "quinto"
click at [548, 61] on input "Zoeken" at bounding box center [552, 61] width 12 height 11
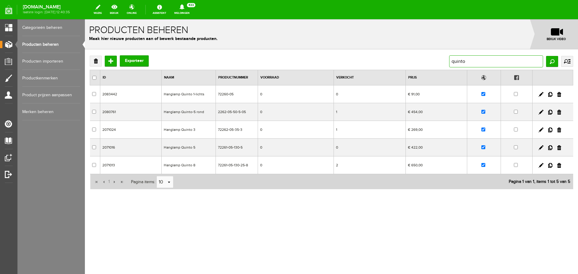
click at [470, 61] on input "quinto" at bounding box center [496, 61] width 94 height 12
type input "q"
type input "1350"
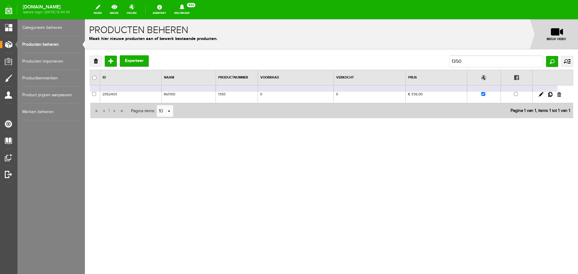
click at [559, 93] on link at bounding box center [559, 94] width 4 height 5
checkbox input "true"
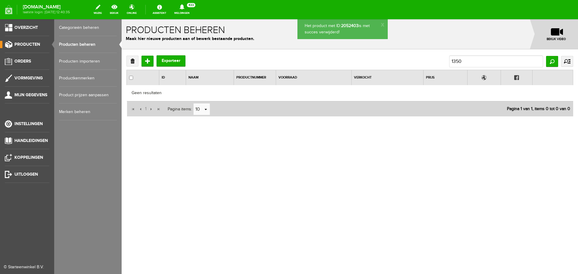
click at [83, 43] on link "Producten beheren" at bounding box center [88, 44] width 58 height 17
